Goal: Task Accomplishment & Management: Use online tool/utility

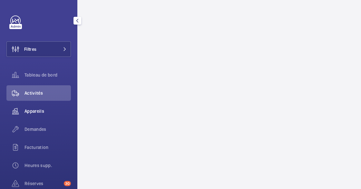
click at [30, 111] on span "Appareils" at bounding box center [48, 111] width 46 height 6
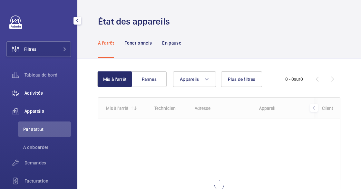
click at [34, 88] on div "Activités" at bounding box center [38, 92] width 65 height 15
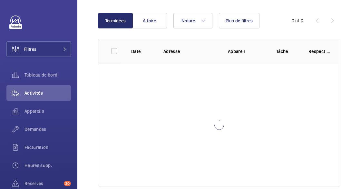
scroll to position [74, 0]
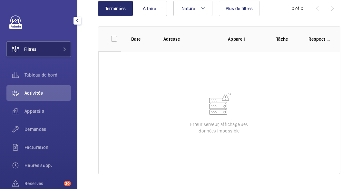
click at [52, 45] on button "Filtres" at bounding box center [38, 48] width 65 height 15
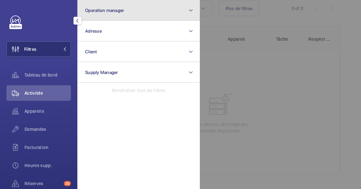
click at [97, 4] on button "Operation manager" at bounding box center [138, 10] width 123 height 21
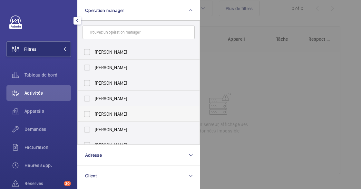
click at [116, 111] on span "[PERSON_NAME]" at bounding box center [139, 114] width 89 height 6
click at [94, 111] on input "[PERSON_NAME]" at bounding box center [87, 113] width 13 height 13
checkbox input "true"
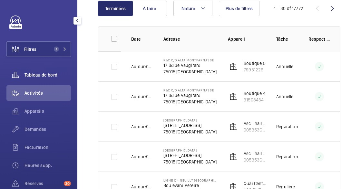
click at [40, 69] on div "Tableau de bord" at bounding box center [38, 74] width 65 height 15
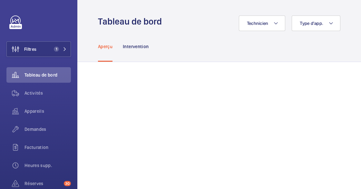
scroll to position [29, 0]
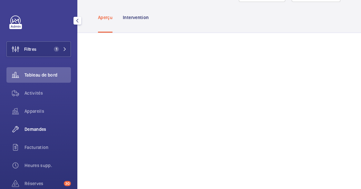
click at [30, 126] on span "Demandes" at bounding box center [48, 129] width 46 height 6
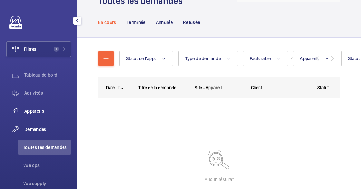
click at [32, 113] on span "Appareils" at bounding box center [48, 111] width 46 height 6
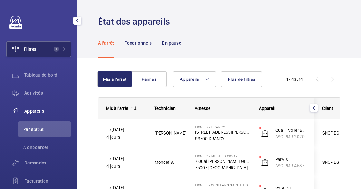
click at [45, 46] on button "Filtres 1" at bounding box center [38, 48] width 65 height 15
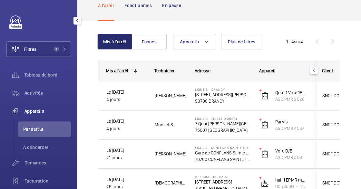
scroll to position [81, 0]
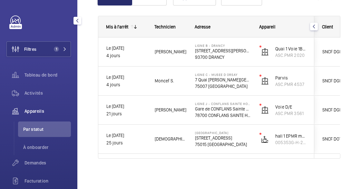
click at [93, 60] on div "Mis à l'arrêt Pannes Appareils Plus de filtres Technicien Type d'app. Réinitial…" at bounding box center [219, 83] width 284 height 212
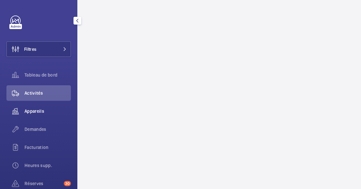
click at [36, 111] on span "Appareils" at bounding box center [48, 111] width 46 height 6
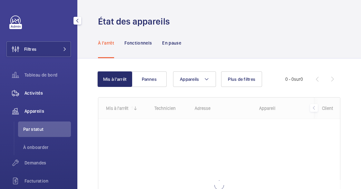
click at [41, 94] on span "Activités" at bounding box center [48, 93] width 46 height 6
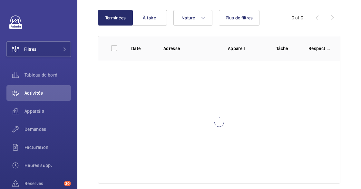
scroll to position [74, 0]
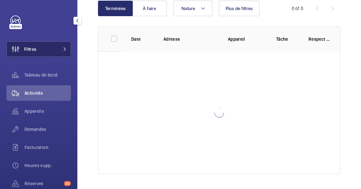
click at [44, 55] on button "Filtres" at bounding box center [38, 48] width 65 height 15
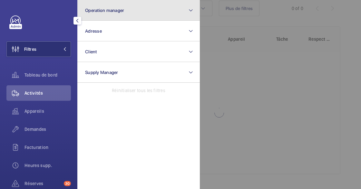
click at [95, 11] on span "Operation manager" at bounding box center [104, 10] width 39 height 5
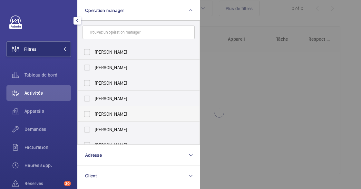
click at [108, 114] on span "[PERSON_NAME]" at bounding box center [139, 114] width 89 height 6
click at [94, 114] on input "[PERSON_NAME]" at bounding box center [87, 113] width 13 height 13
checkbox input "true"
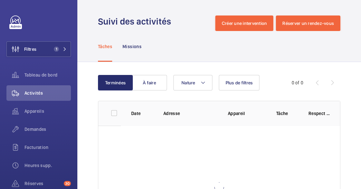
click at [285, 61] on div "Tâches Missions" at bounding box center [219, 46] width 243 height 31
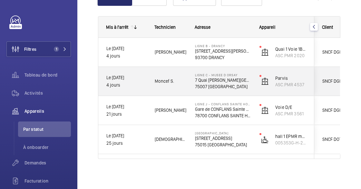
scroll to position [81, 0]
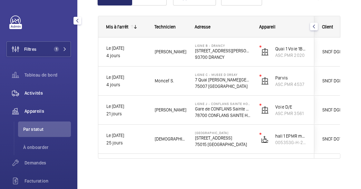
click at [45, 92] on span "Activités" at bounding box center [48, 93] width 46 height 6
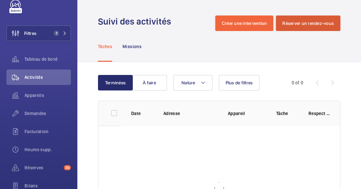
scroll to position [29, 0]
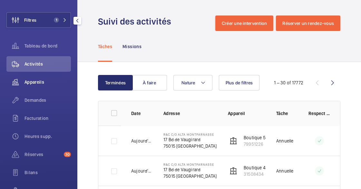
click at [36, 83] on span "Appareils" at bounding box center [48, 82] width 46 height 6
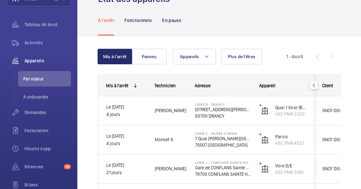
scroll to position [58, 0]
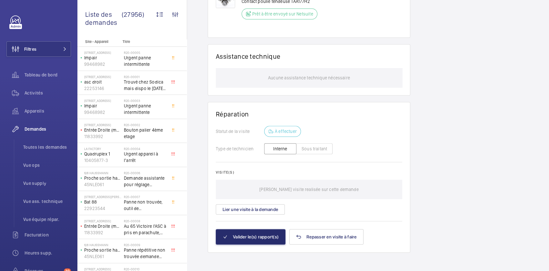
scroll to position [478, 0]
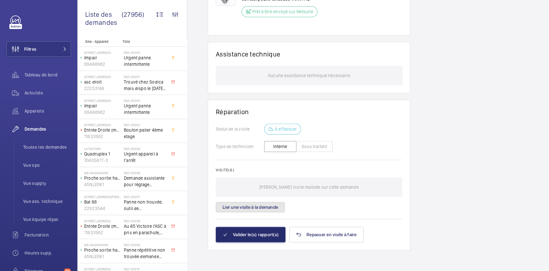
click at [238, 208] on button "Lier une visite à la demande" at bounding box center [250, 207] width 69 height 10
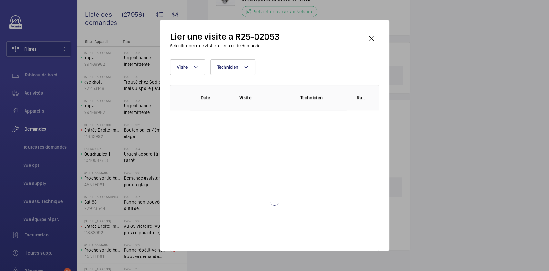
scroll to position [0, 0]
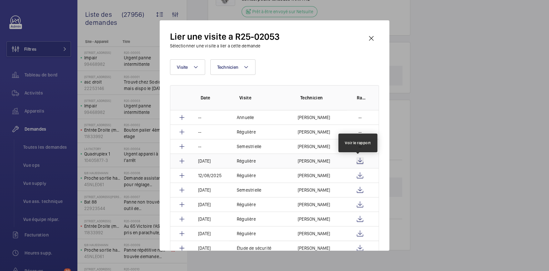
click at [360, 162] on wm-front-icon-button at bounding box center [360, 161] width 8 height 8
click at [369, 36] on wm-front-icon-button at bounding box center [371, 38] width 15 height 15
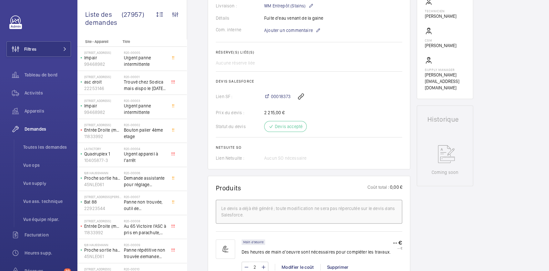
scroll to position [118, 0]
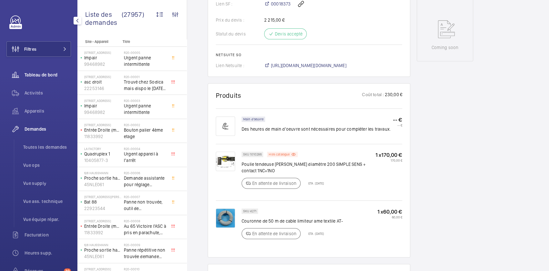
click at [46, 77] on span "Tableau de bord" at bounding box center [48, 75] width 46 height 6
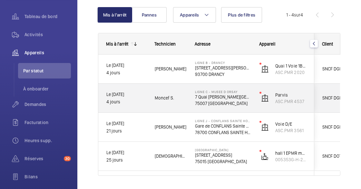
scroll to position [81, 0]
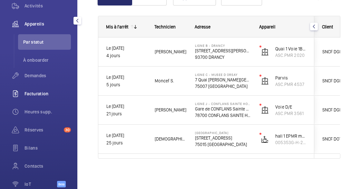
scroll to position [88, 0]
click at [53, 130] on span "Réserves" at bounding box center [43, 129] width 37 height 6
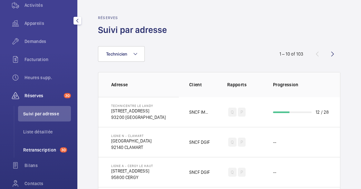
click at [43, 144] on li "Retranscription 30" at bounding box center [44, 149] width 53 height 15
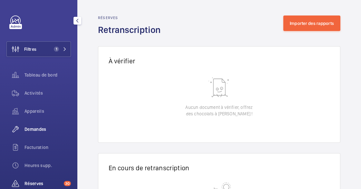
click at [42, 121] on div "Demandes" at bounding box center [38, 128] width 65 height 15
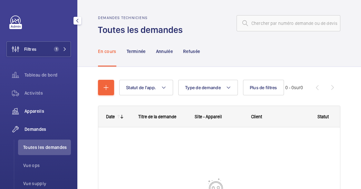
click at [42, 117] on div "Appareils" at bounding box center [38, 110] width 65 height 15
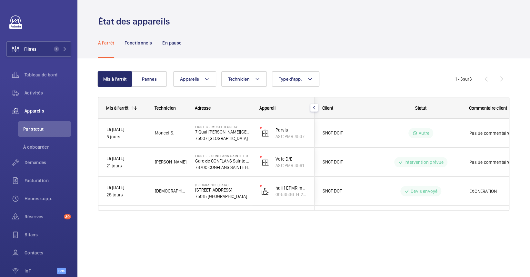
click at [223, 188] on div "État des appareils À l'arrêt Fonctionnels En pause Mis à l'arrêt Pannes Apparei…" at bounding box center [303, 138] width 453 height 277
